Goal: Use online tool/utility: Use online tool/utility

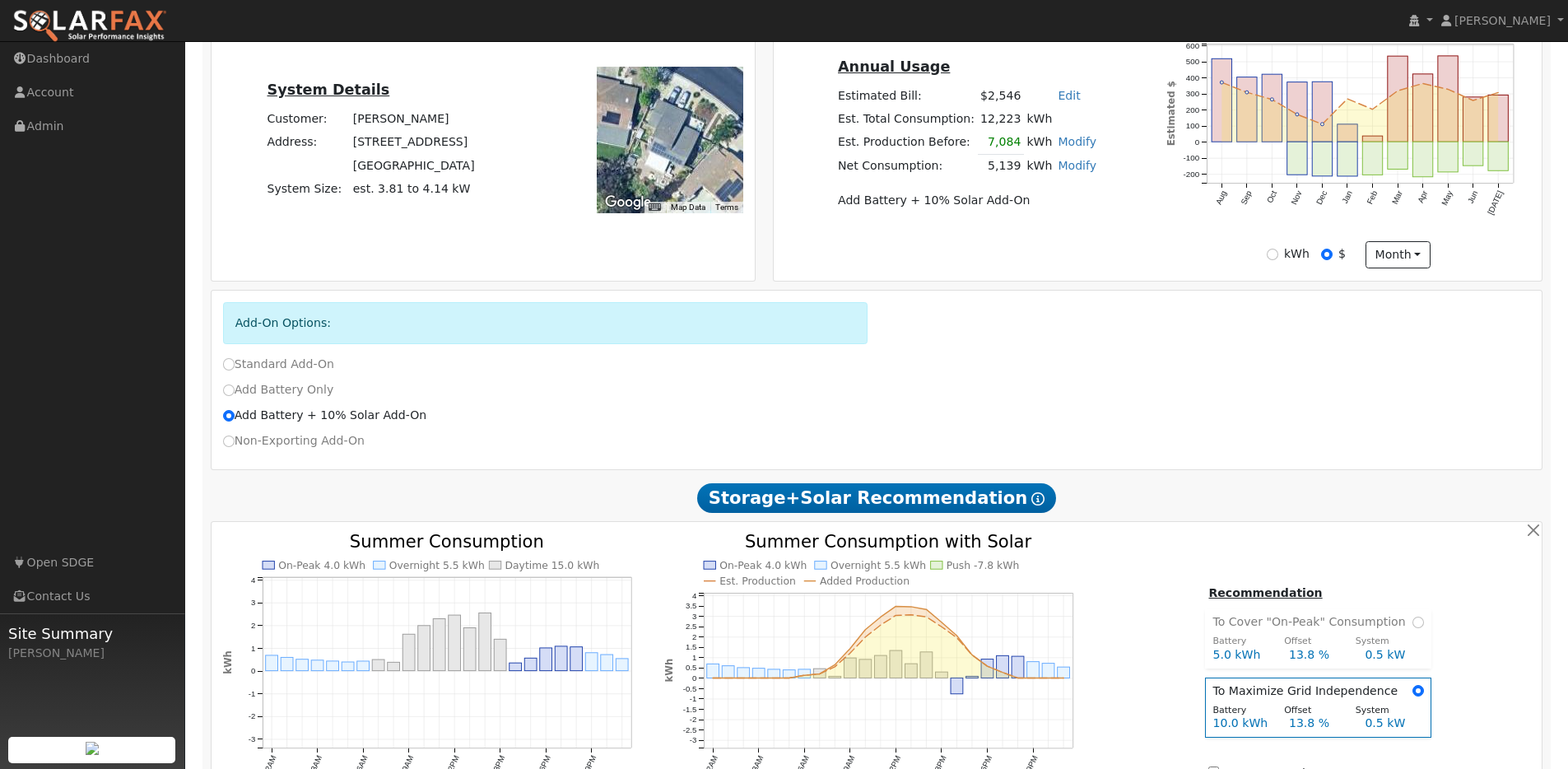
scroll to position [362, 0]
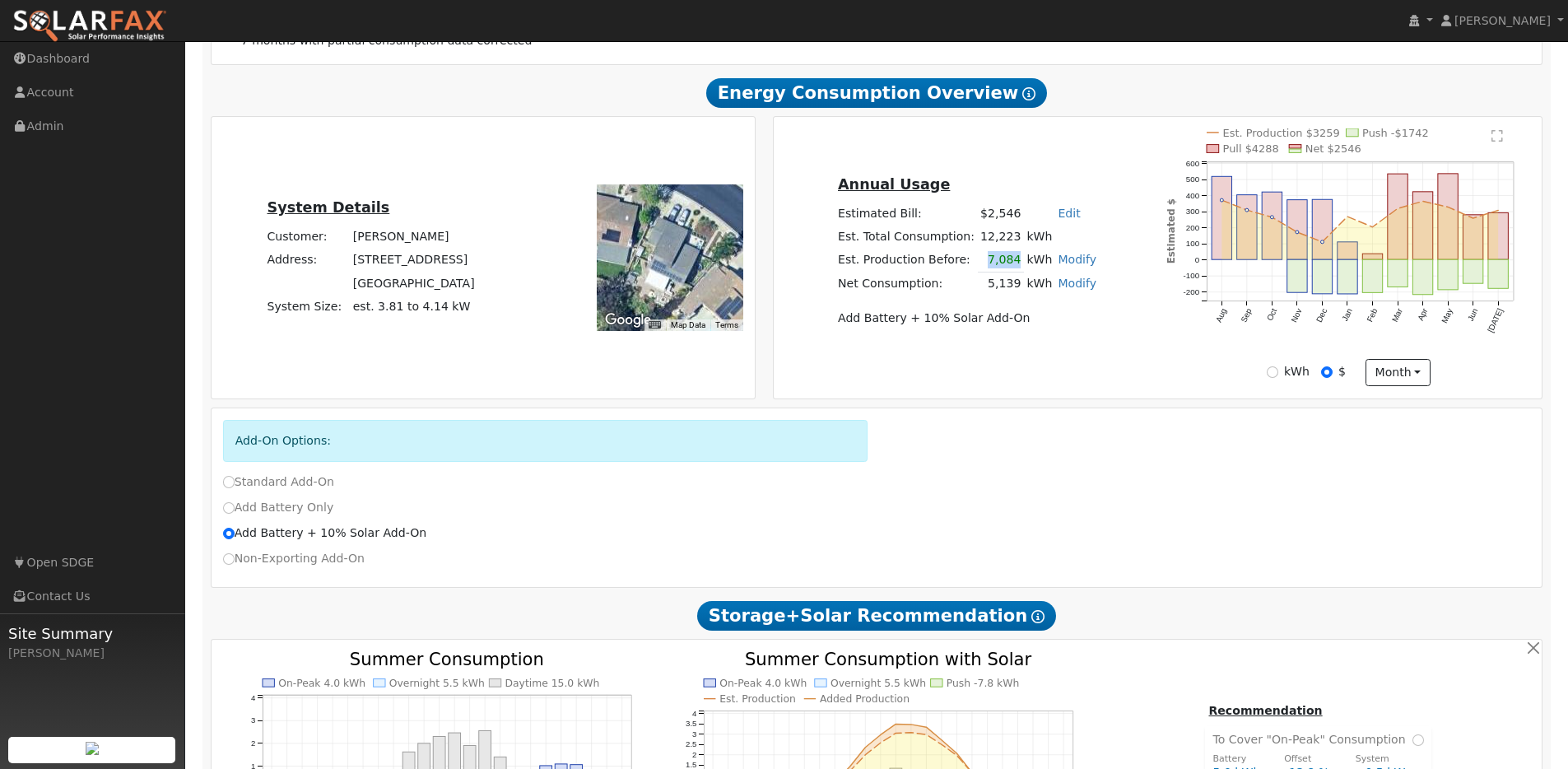
drag, startPoint x: 988, startPoint y: 269, endPoint x: 1019, endPoint y: 269, distance: 31.0
click at [1019, 269] on tr "Est. Production Before: 7,084 kWh Modify Change Production Before: 4736 kWh New…" at bounding box center [967, 259] width 264 height 24
drag, startPoint x: 984, startPoint y: 290, endPoint x: 1019, endPoint y: 290, distance: 35.0
click at [1019, 290] on td "5,139" at bounding box center [1001, 284] width 46 height 24
copy td "5,139"
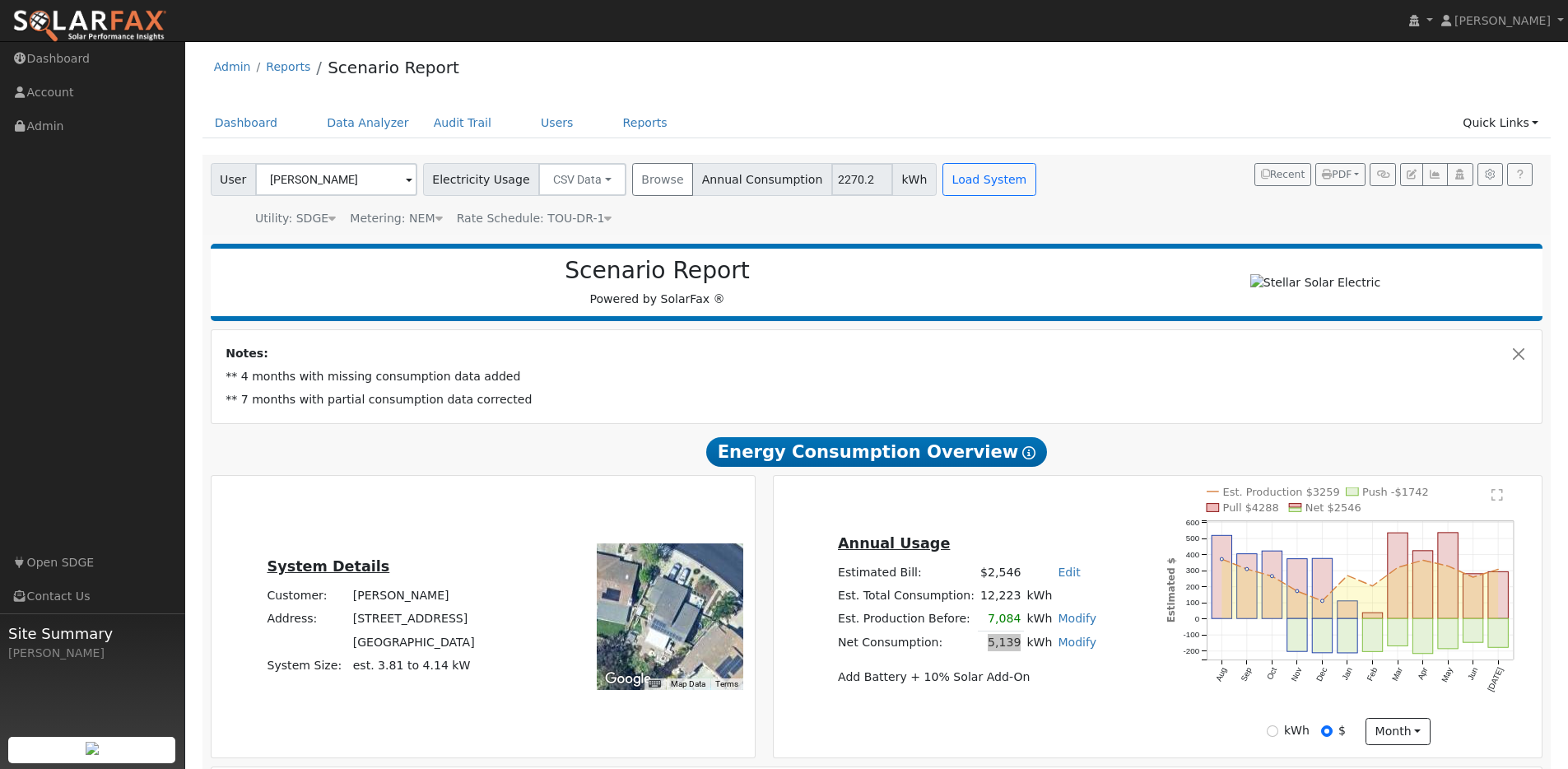
scroll to position [0, 0]
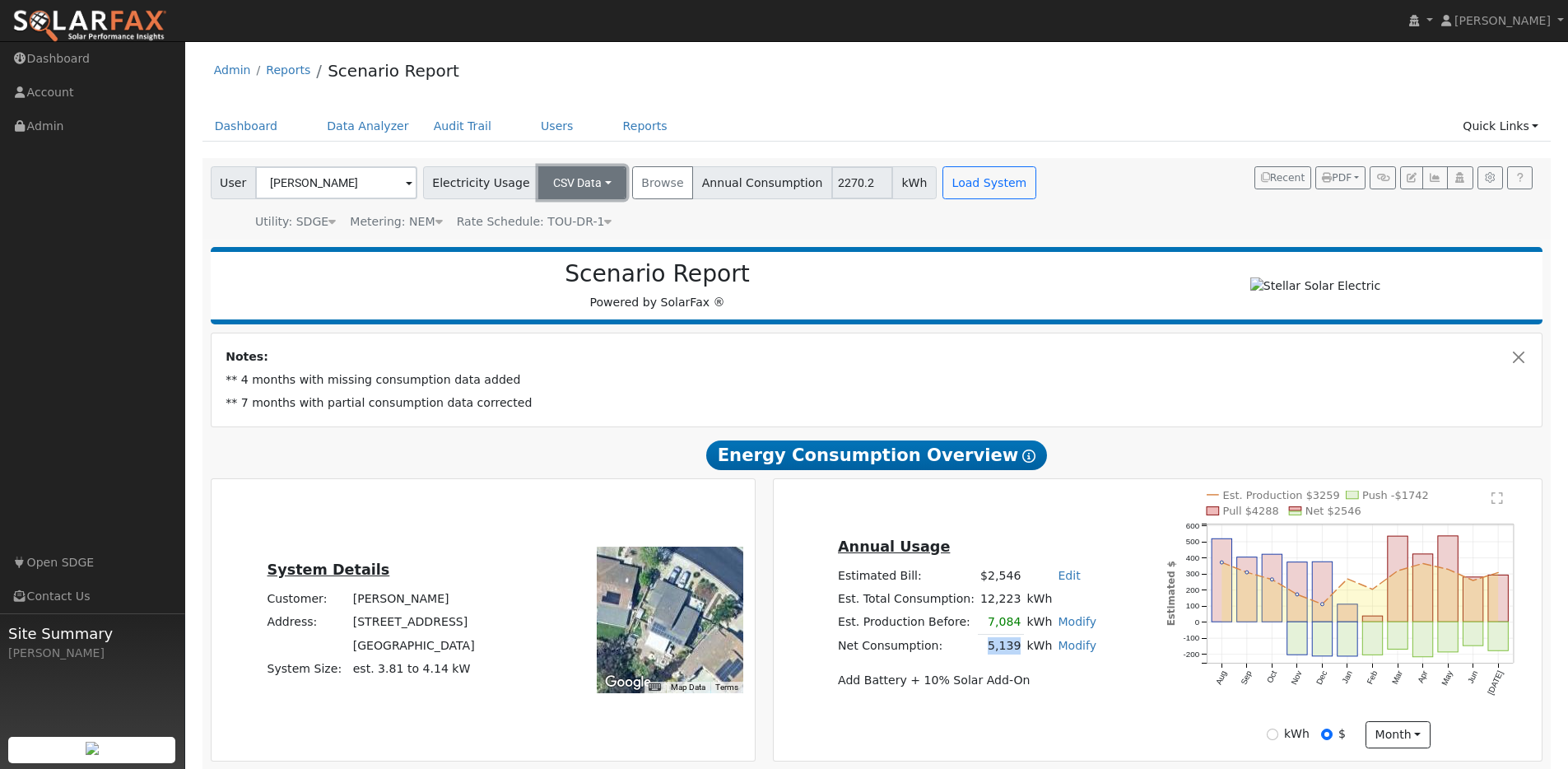
click at [565, 176] on button "CSV Data" at bounding box center [582, 182] width 88 height 33
click at [575, 240] on link "Estimated Data" at bounding box center [567, 244] width 117 height 23
click at [816, 184] on input "2270.2" at bounding box center [840, 182] width 62 height 33
drag, startPoint x: 816, startPoint y: 184, endPoint x: 1013, endPoint y: 176, distance: 197.2
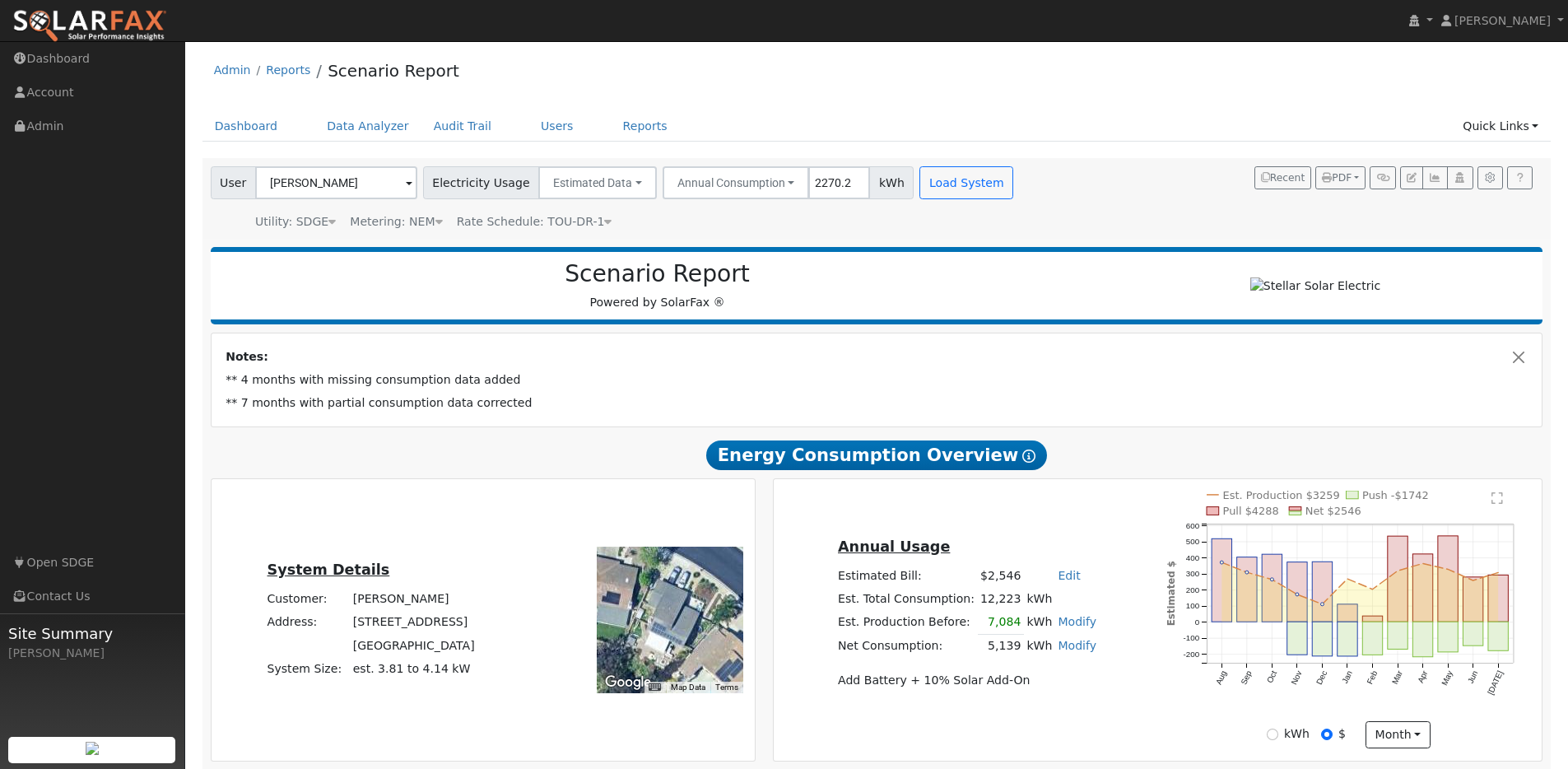
click at [816, 184] on input "2270.2" at bounding box center [840, 182] width 62 height 33
type input "3"
type input "4000"
click at [952, 171] on button "Load System" at bounding box center [967, 182] width 94 height 33
radio input "false"
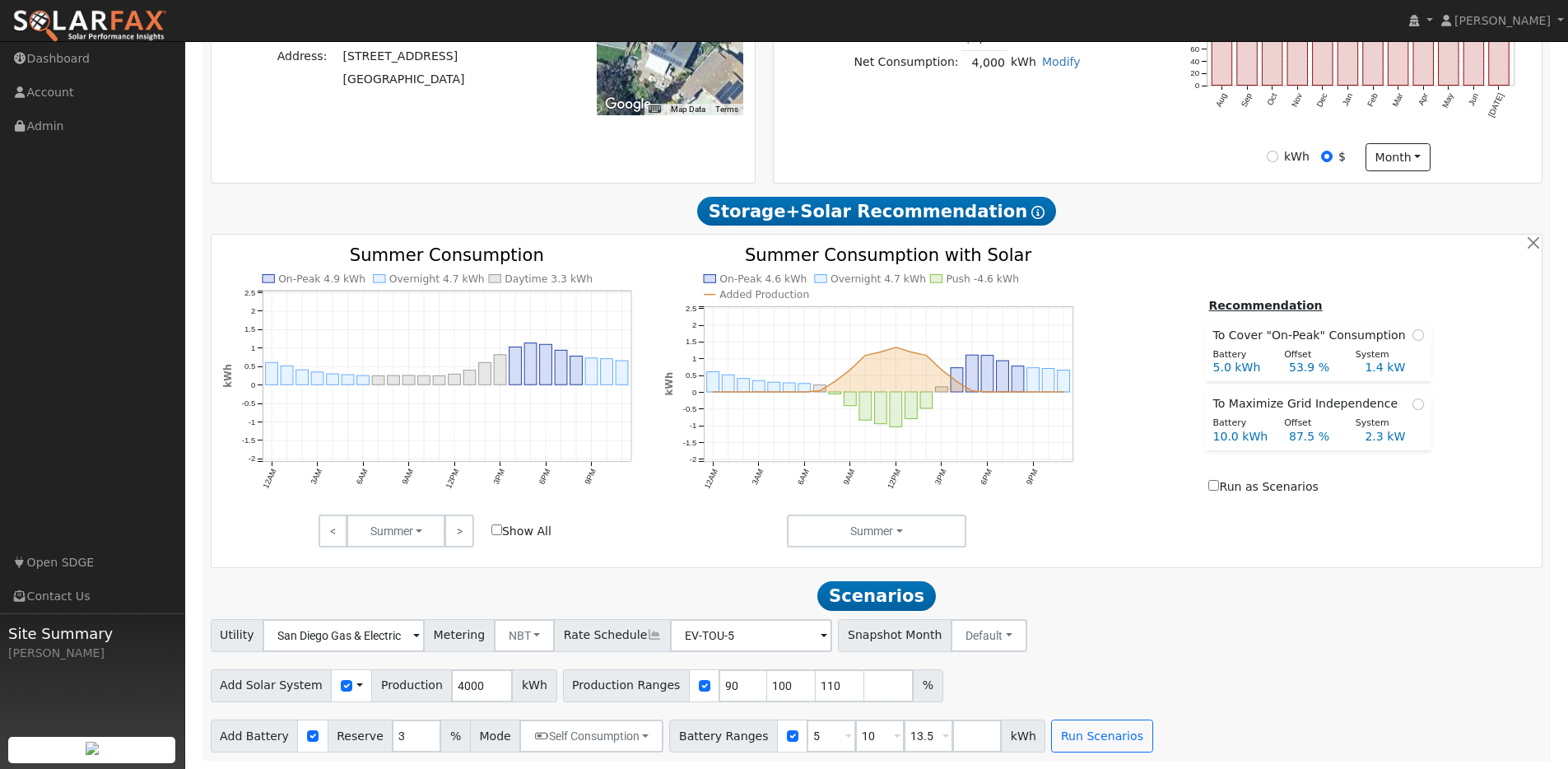
scroll to position [483, 0]
click at [459, 674] on input "4000" at bounding box center [482, 685] width 62 height 33
click at [459, 677] on input "4000" at bounding box center [482, 685] width 62 height 33
type input "12"
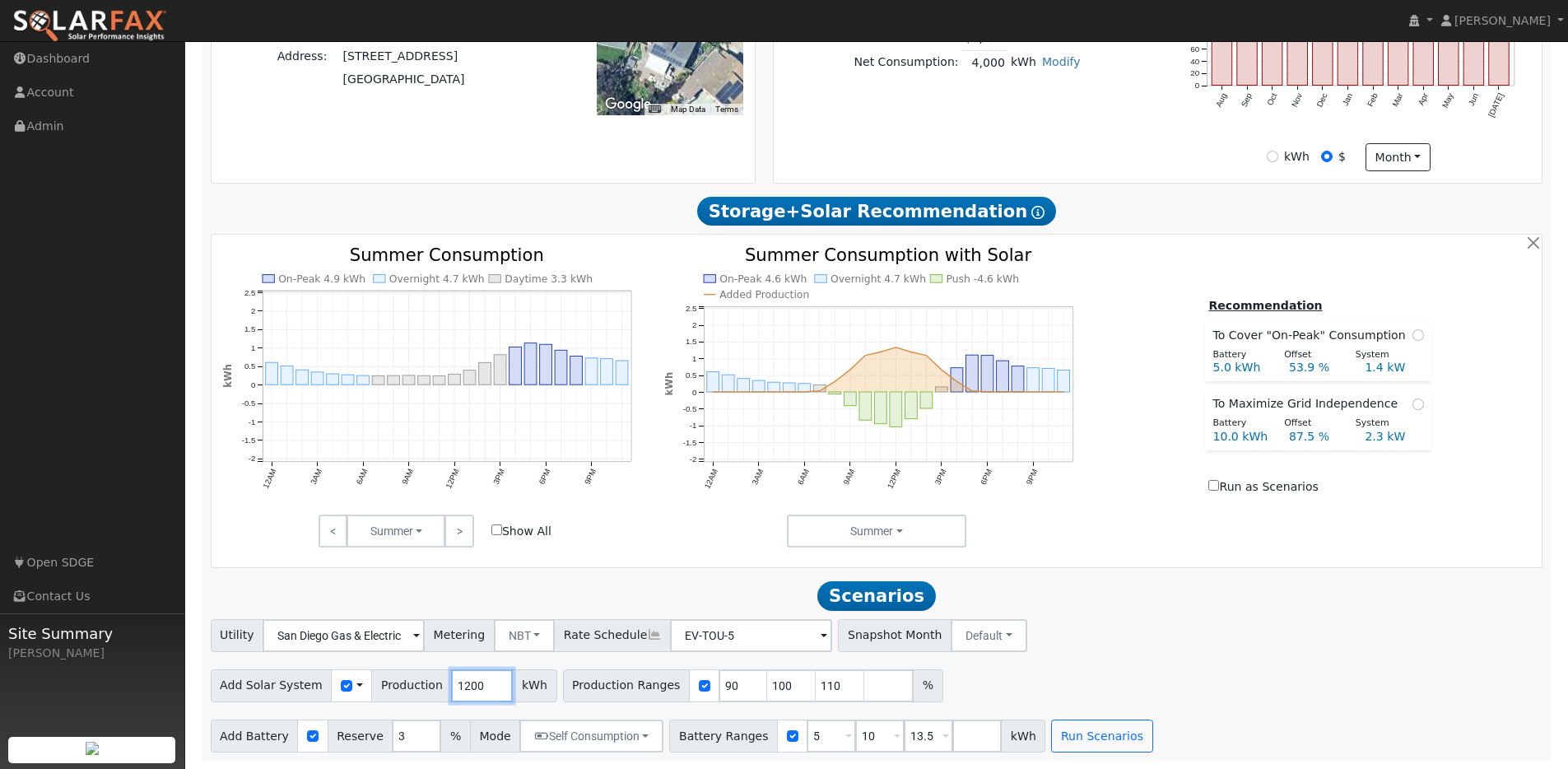
type input "1200"
click at [689, 691] on div at bounding box center [704, 685] width 30 height 33
click at [699, 684] on input "checkbox" at bounding box center [705, 686] width 12 height 12
checkbox input "false"
click at [1081, 730] on button "Run Scenarios" at bounding box center [1101, 736] width 101 height 33
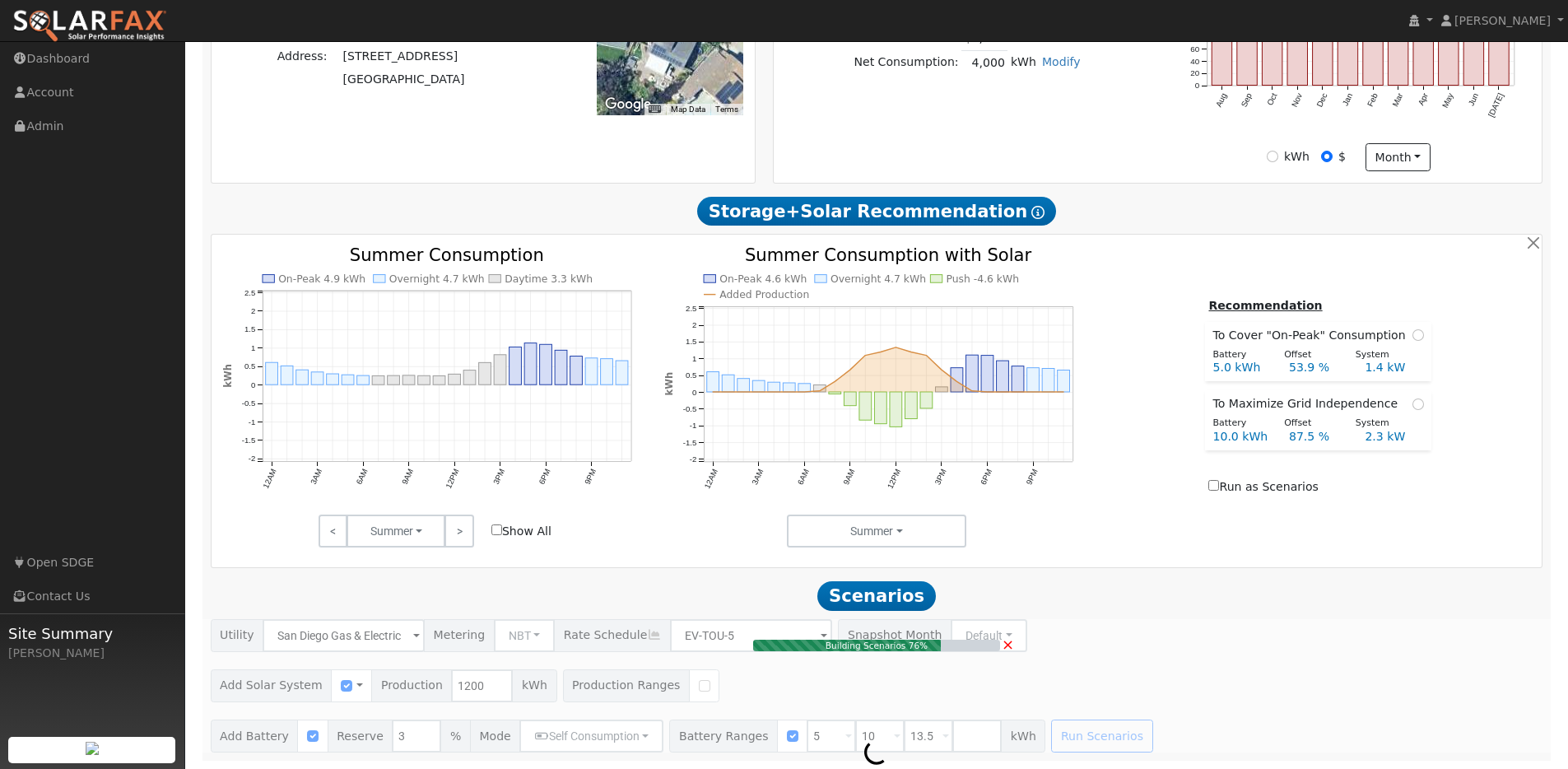
type input "$2,000"
type input "$6,500"
type input "$2,550"
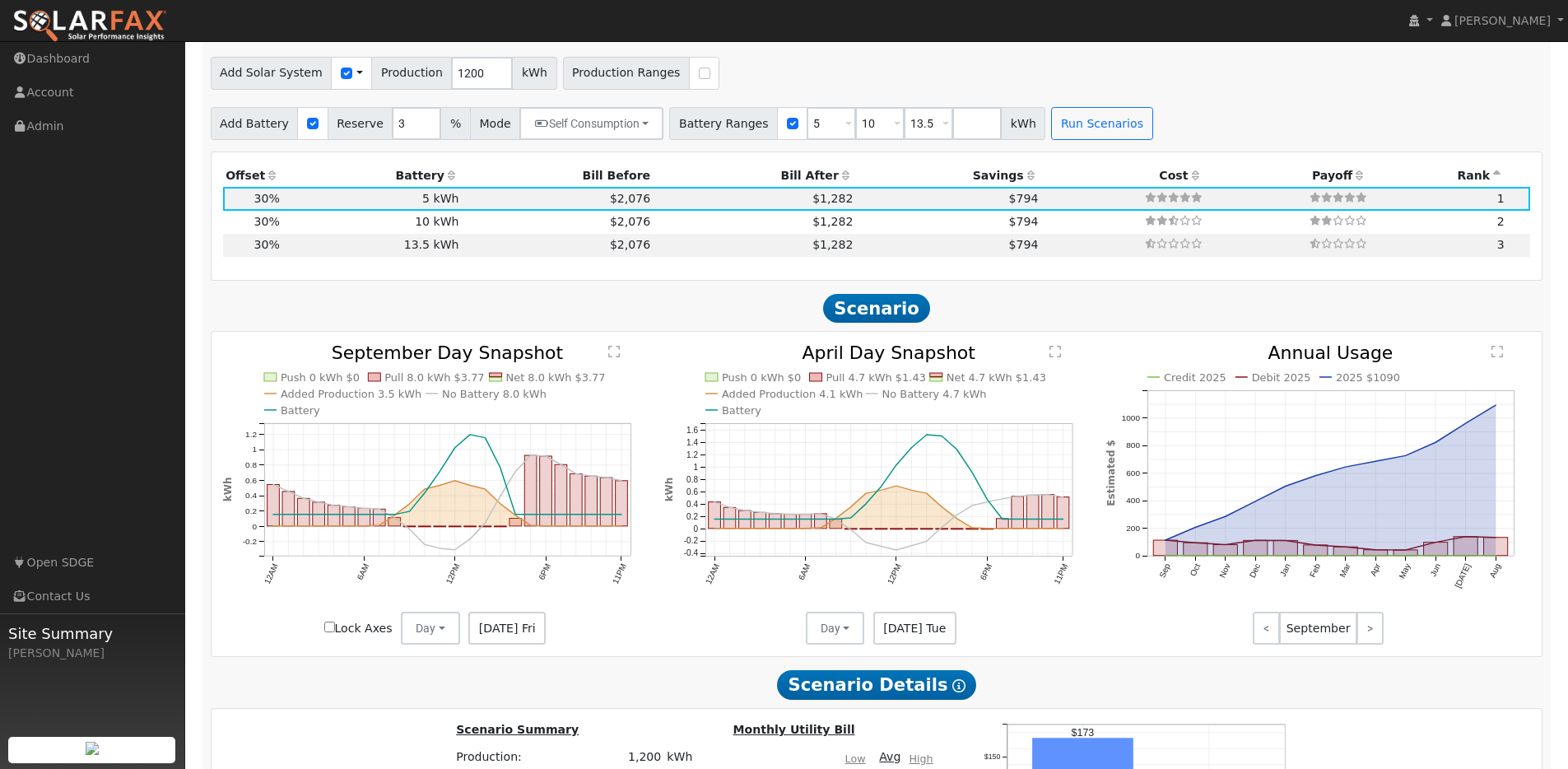
scroll to position [1074, 0]
